Goal: Transaction & Acquisition: Purchase product/service

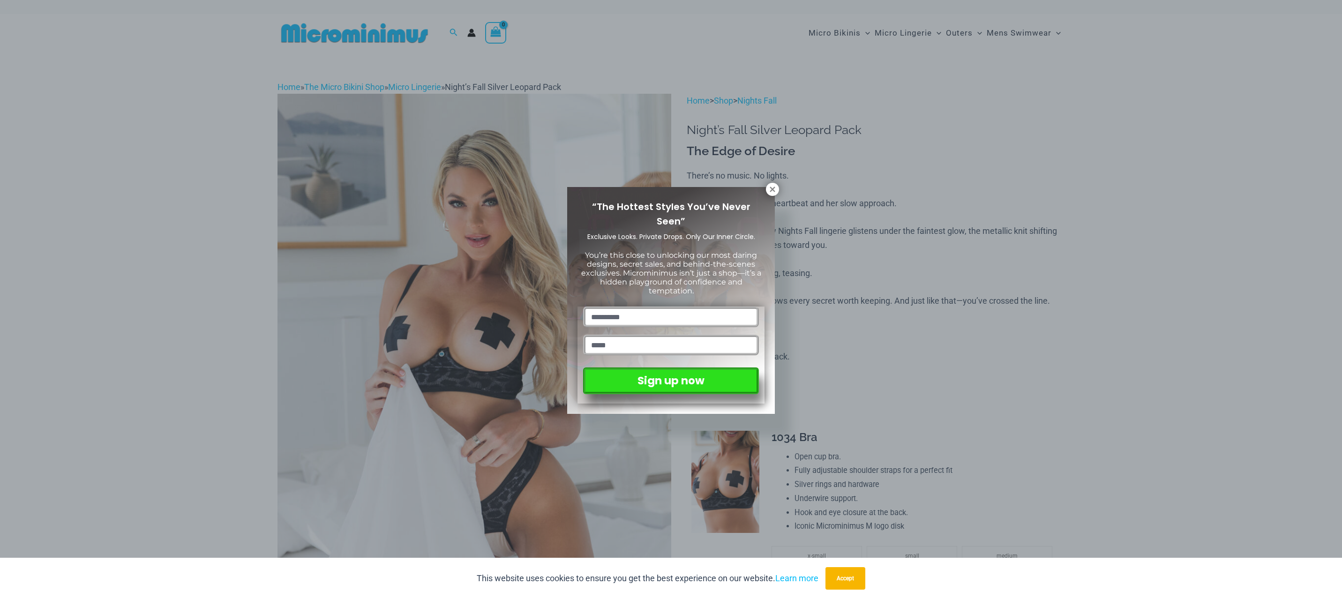
click at [781, 183] on div "“The Hottest Styles You’ve Never Seen” Exclusive Looks. Private Drops. Only Our…" at bounding box center [671, 299] width 1342 height 599
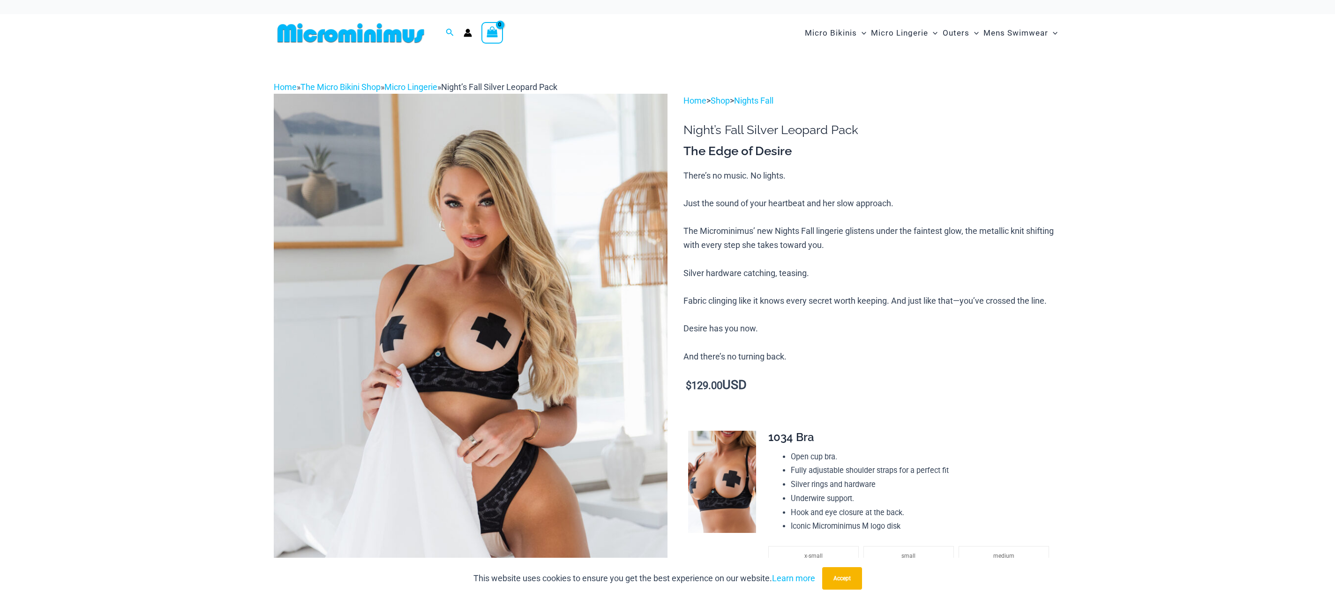
click at [773, 184] on p "There’s no music. No lights. Just the sound of your heartbeat and her slow appr…" at bounding box center [872, 266] width 378 height 195
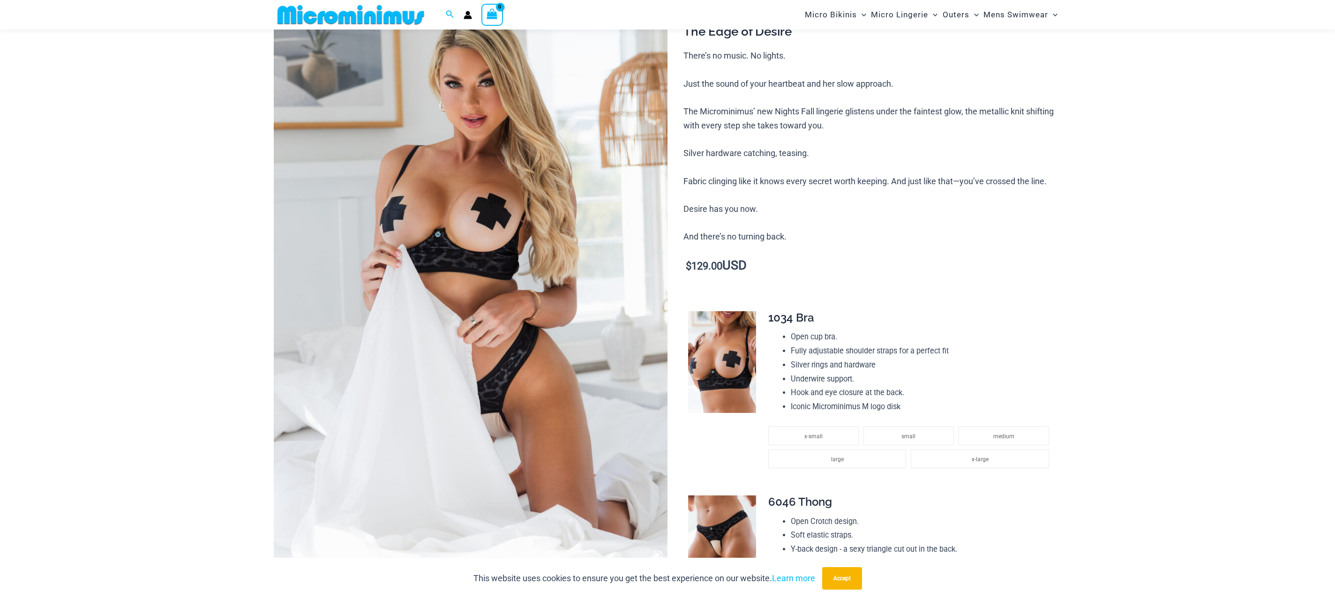
scroll to position [227, 0]
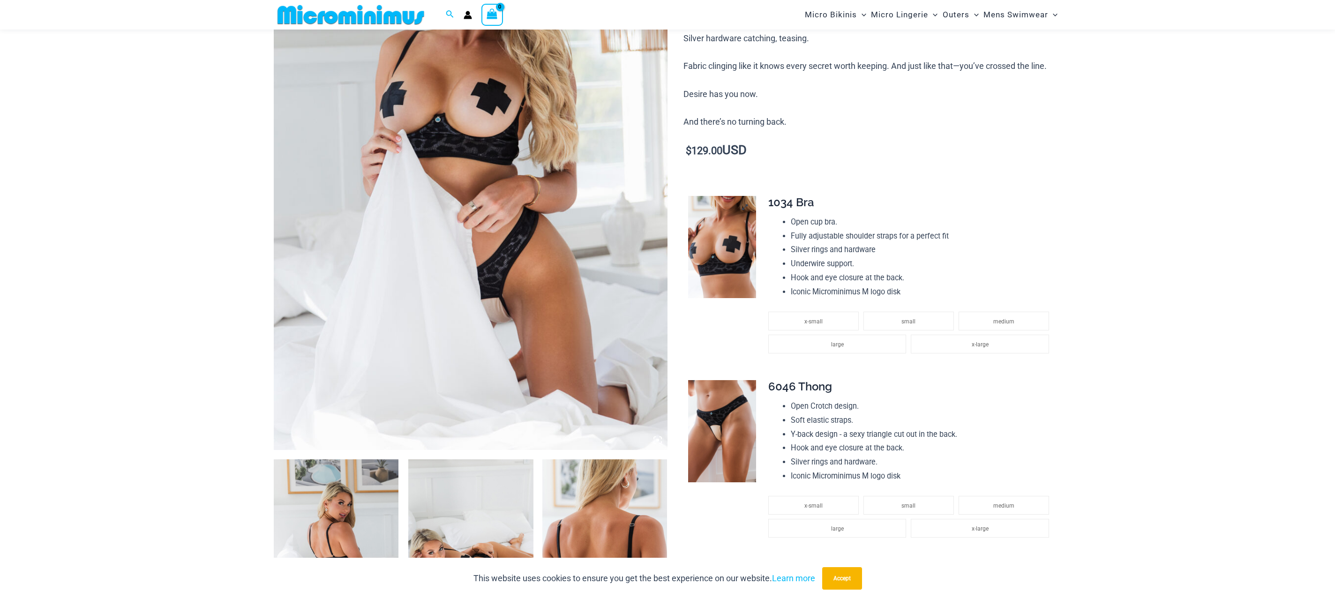
click at [739, 253] on img at bounding box center [722, 247] width 68 height 102
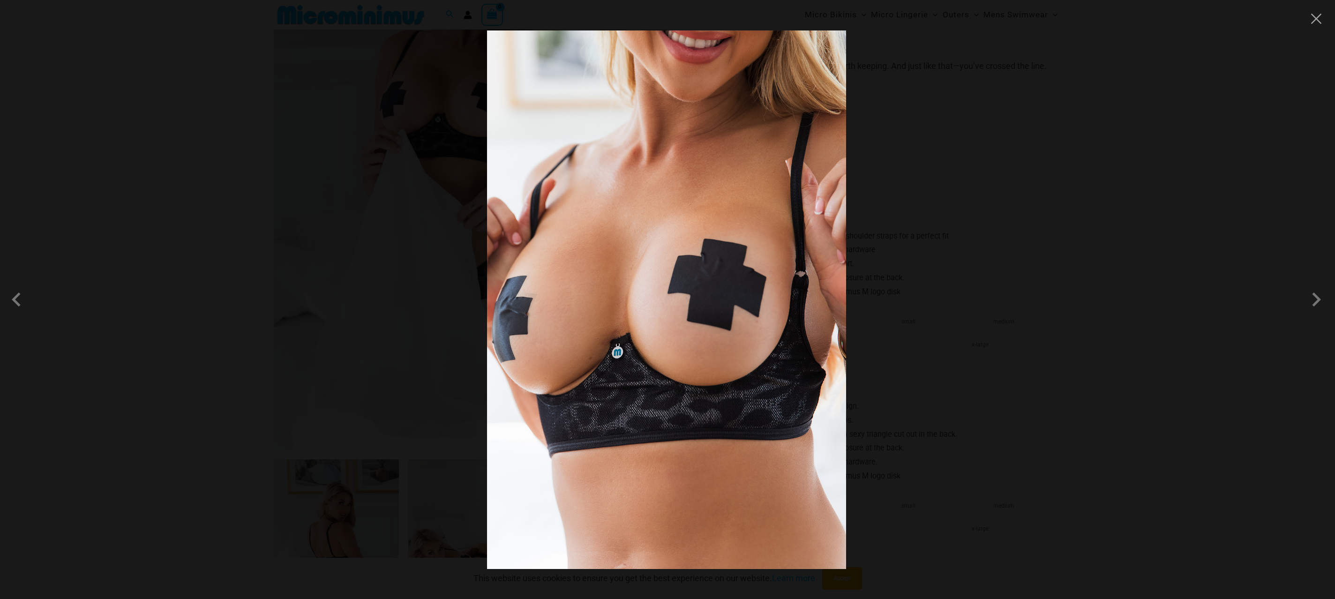
drag, startPoint x: 991, startPoint y: 308, endPoint x: 906, endPoint y: 300, distance: 85.8
click at [907, 300] on div at bounding box center [667, 299] width 1335 height 599
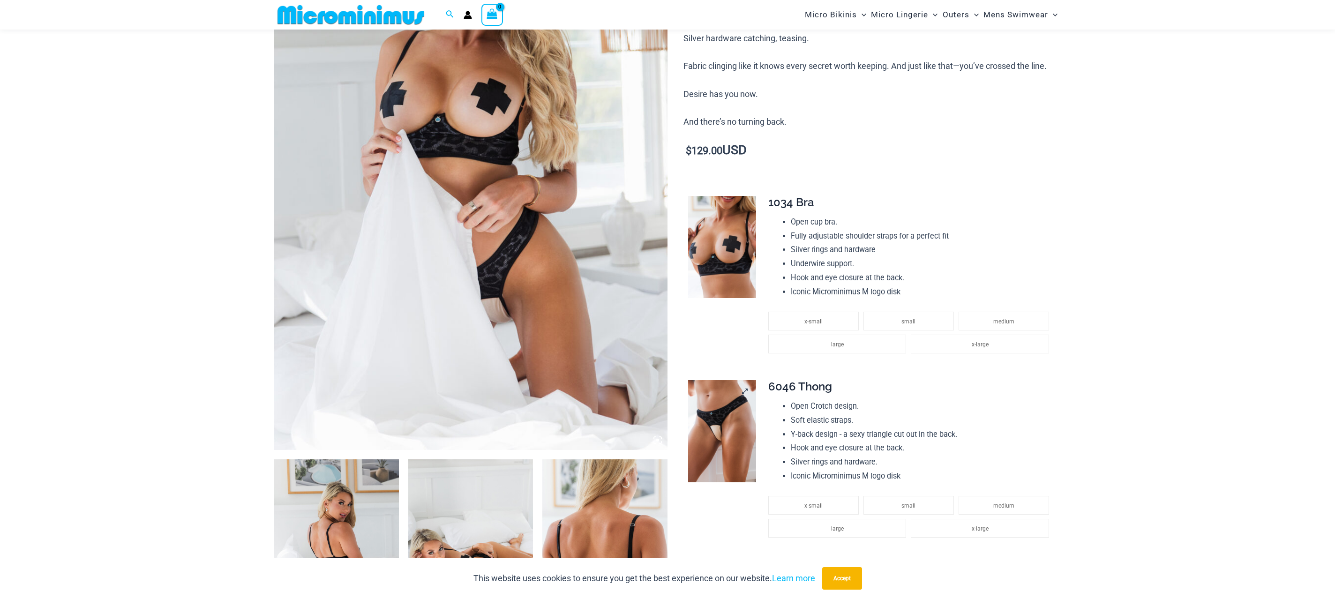
click at [737, 412] on img at bounding box center [722, 431] width 68 height 102
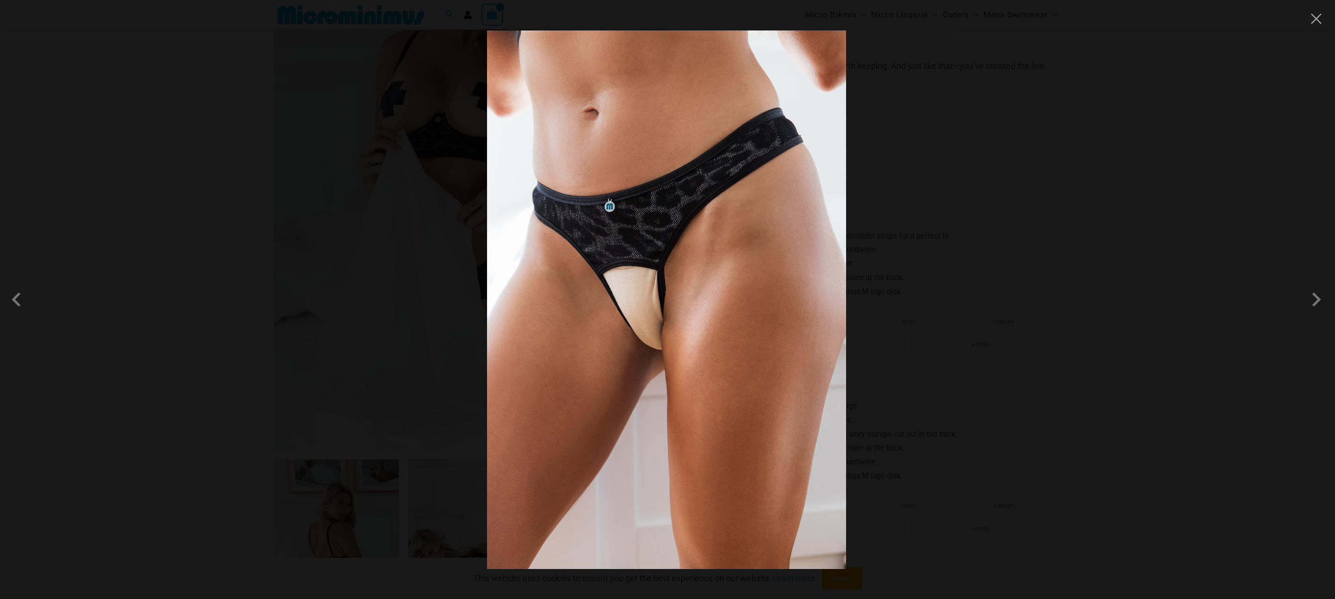
click at [963, 328] on div at bounding box center [667, 299] width 1335 height 599
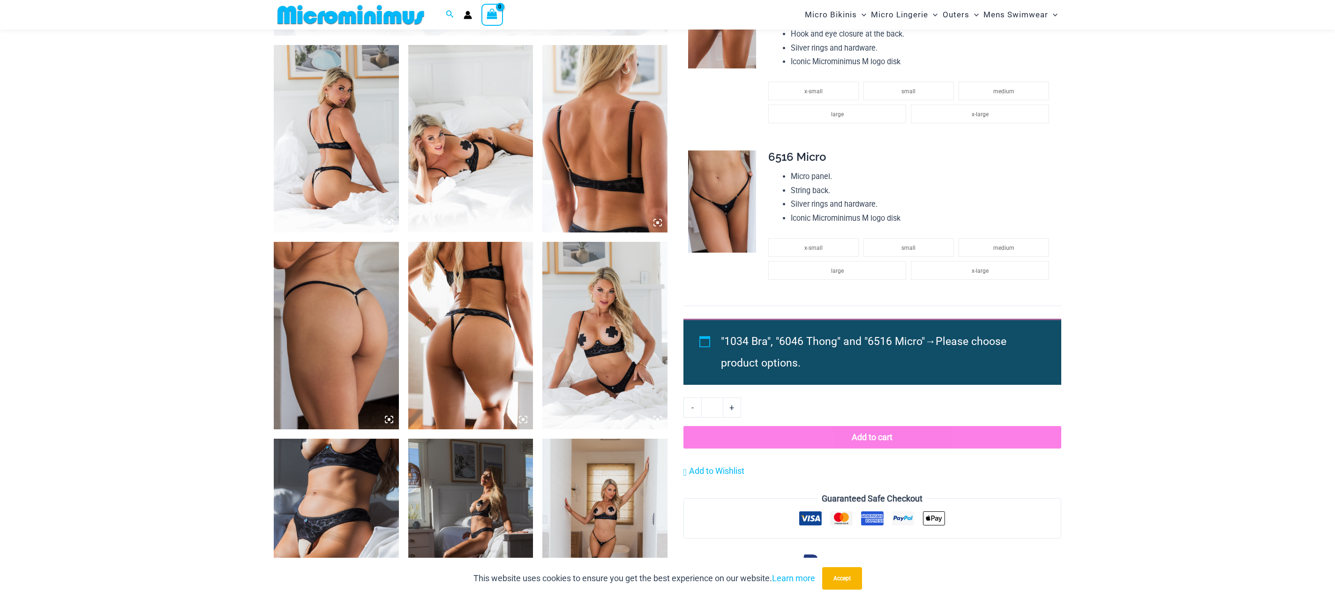
scroll to position [695, 0]
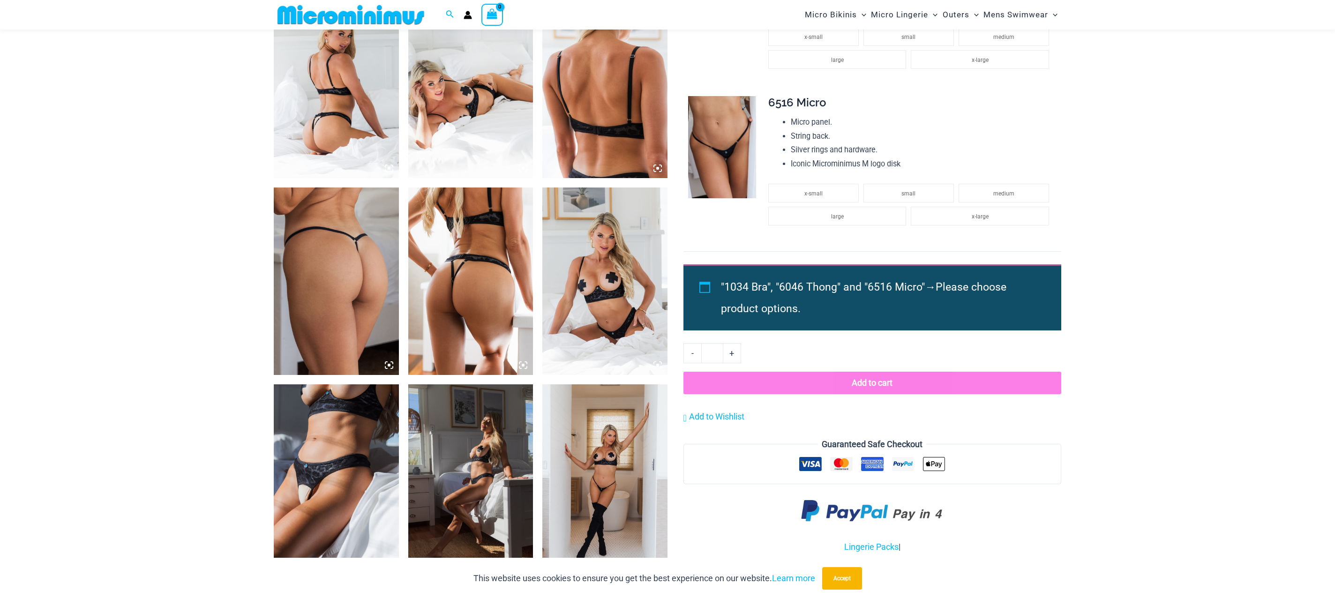
click at [705, 190] on img at bounding box center [722, 147] width 68 height 102
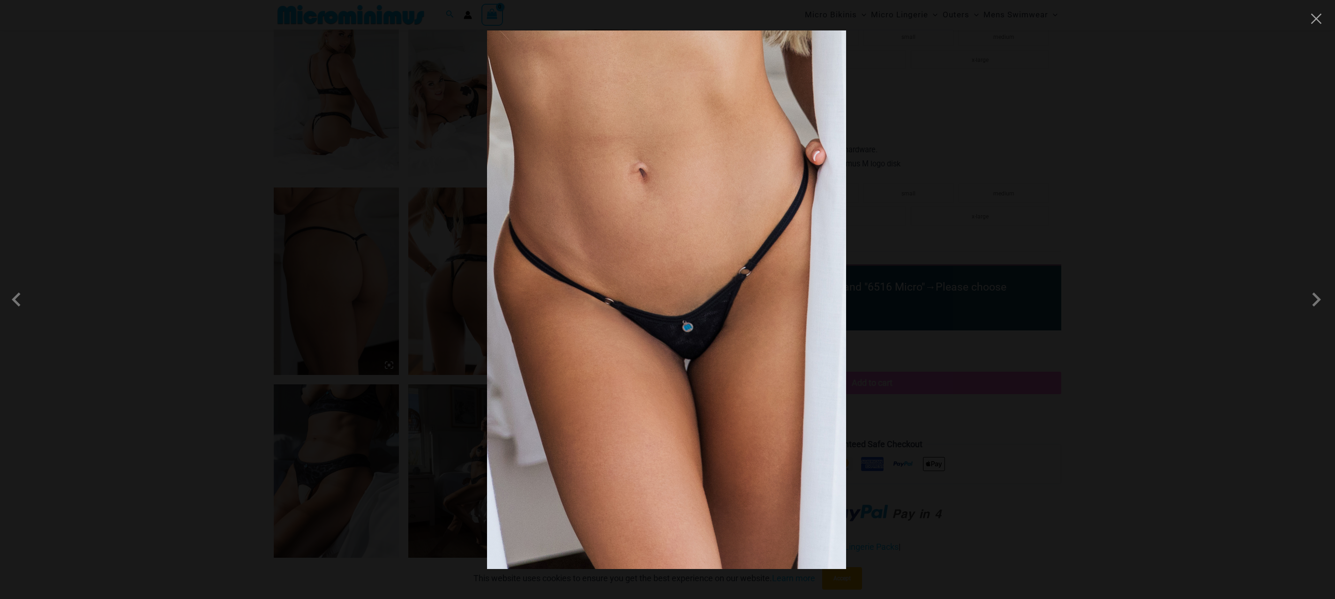
click at [1068, 175] on div at bounding box center [667, 299] width 1335 height 599
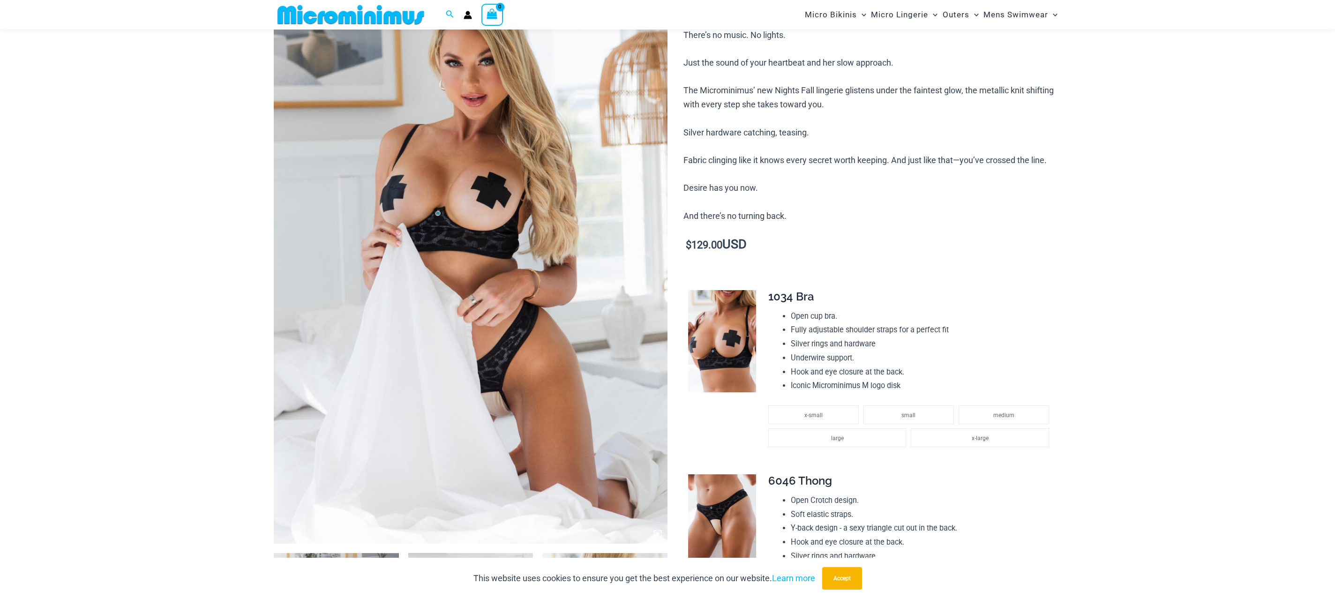
scroll to position [0, 0]
